Goal: Find specific page/section: Find specific page/section

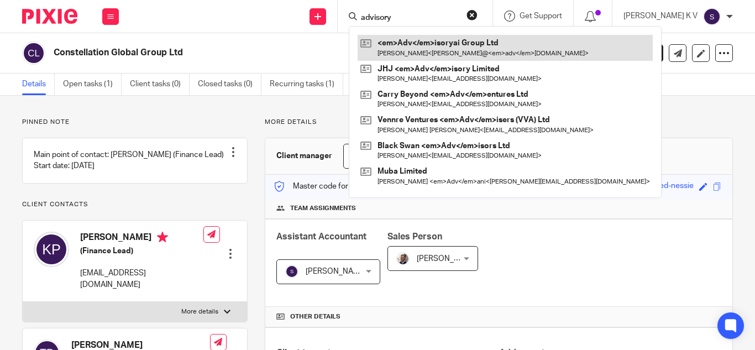
type input "advisory"
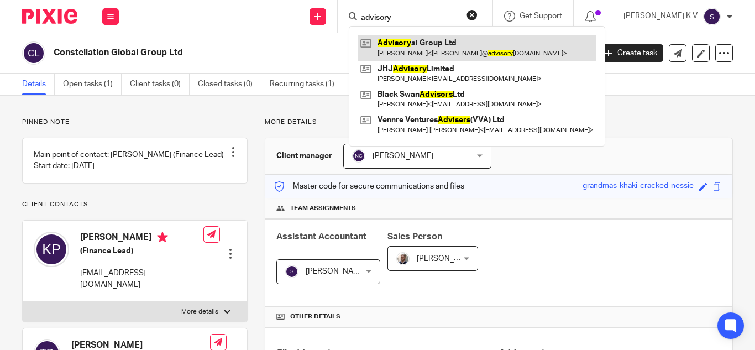
click at [442, 45] on link at bounding box center [477, 47] width 239 height 25
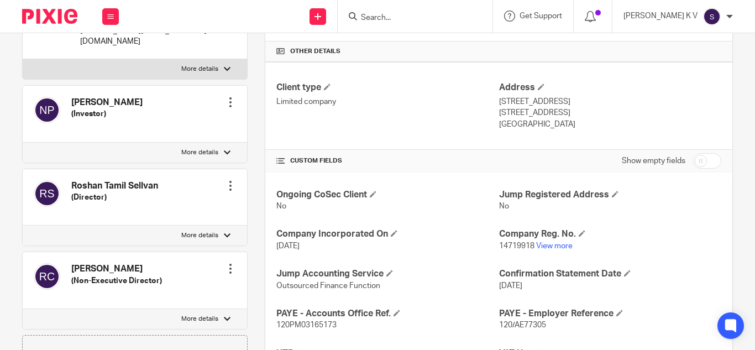
scroll to position [276, 0]
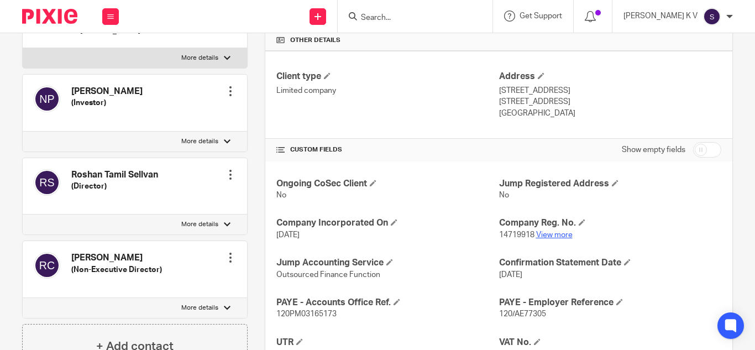
click at [548, 236] on link "View more" at bounding box center [554, 235] width 36 height 8
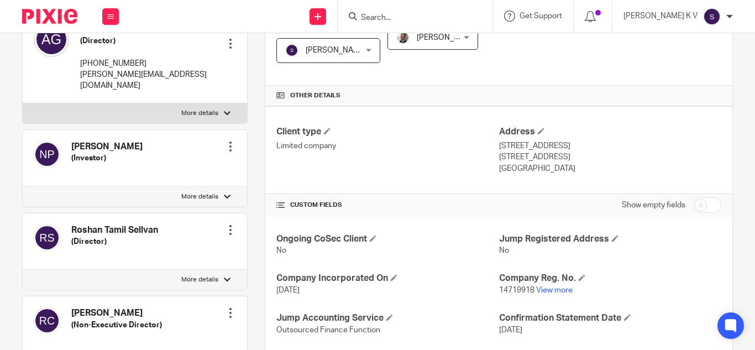
scroll to position [0, 0]
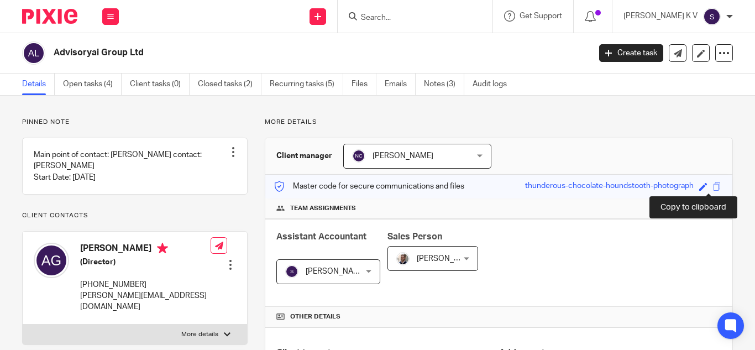
click at [713, 187] on span at bounding box center [717, 186] width 8 height 8
